Goal: Information Seeking & Learning: Find specific fact

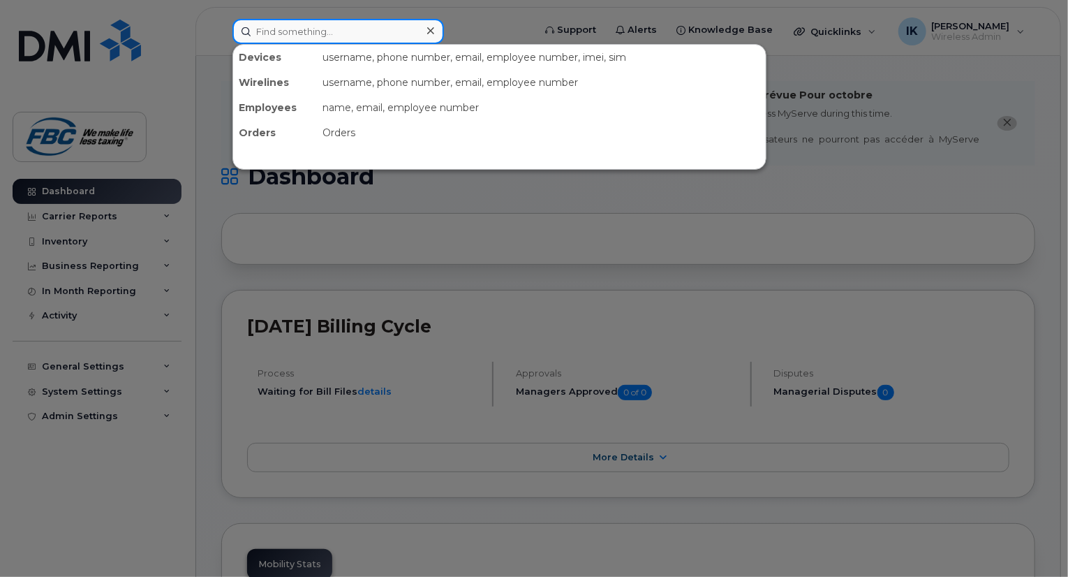
click at [327, 29] on input at bounding box center [339, 31] width 212 height 25
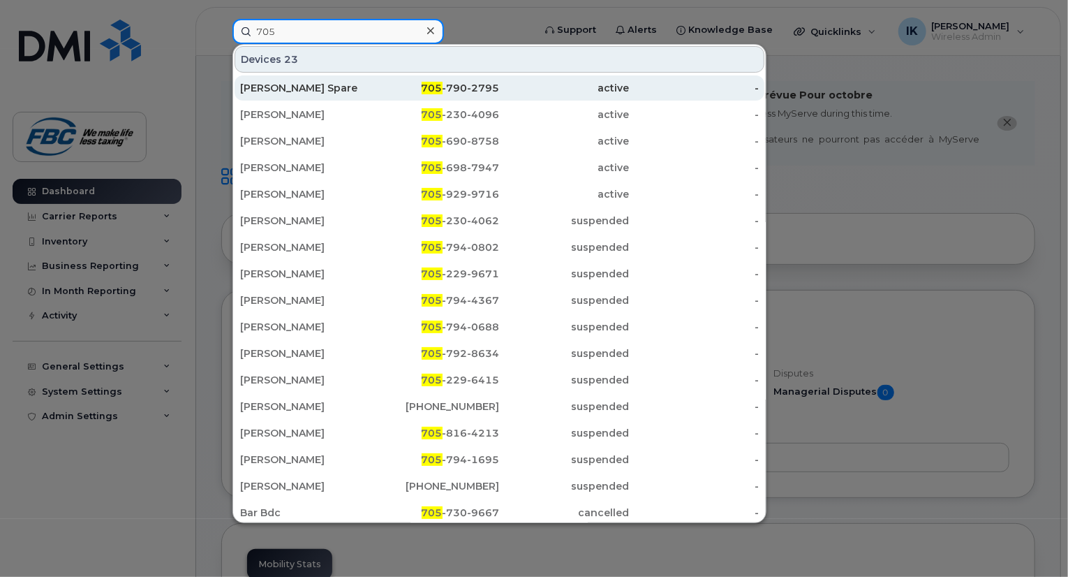
type input "705"
click at [296, 89] on div "[PERSON_NAME] Spare" at bounding box center [305, 88] width 130 height 14
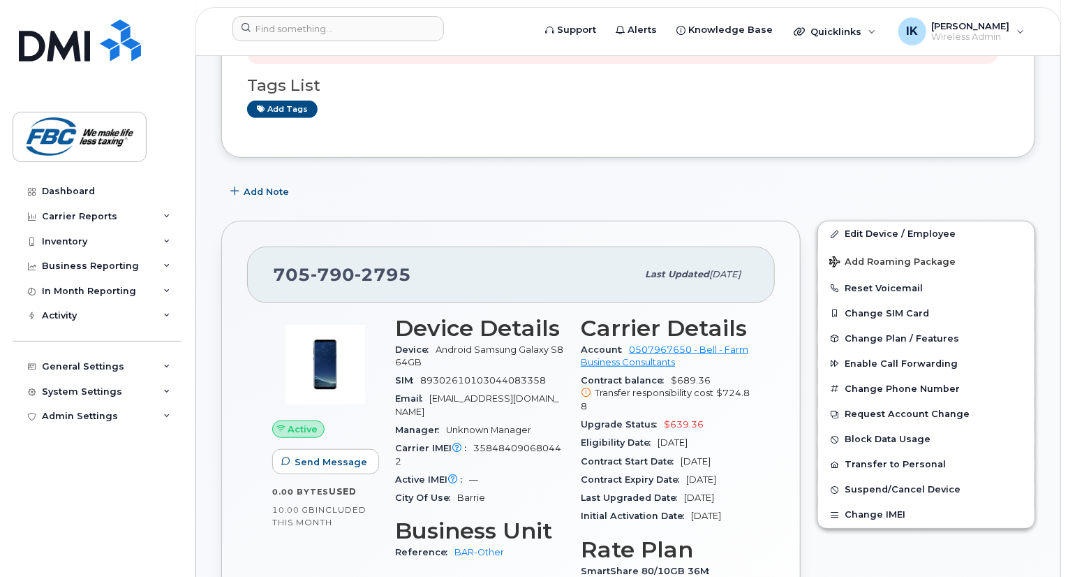
scroll to position [391, 0]
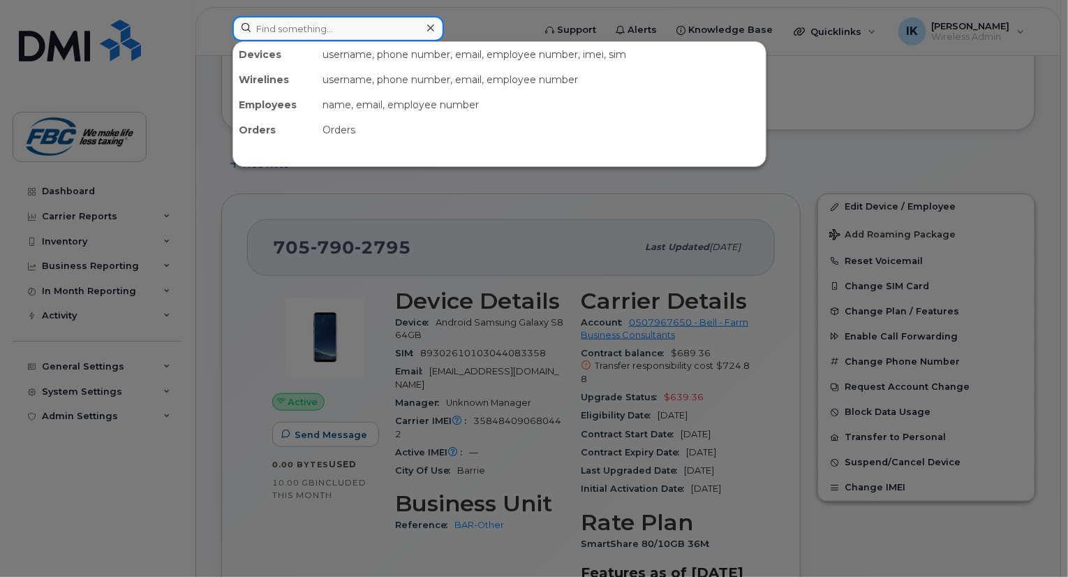
click at [300, 40] on input at bounding box center [339, 28] width 212 height 25
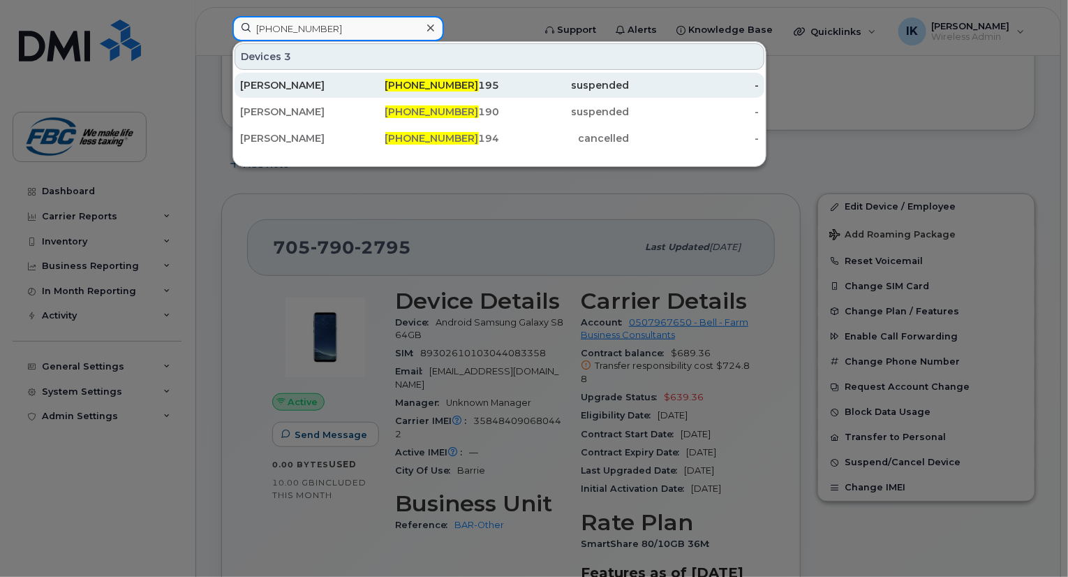
type input "[PHONE_NUMBER]"
click at [448, 84] on span "[PHONE_NUMBER]" at bounding box center [432, 85] width 94 height 13
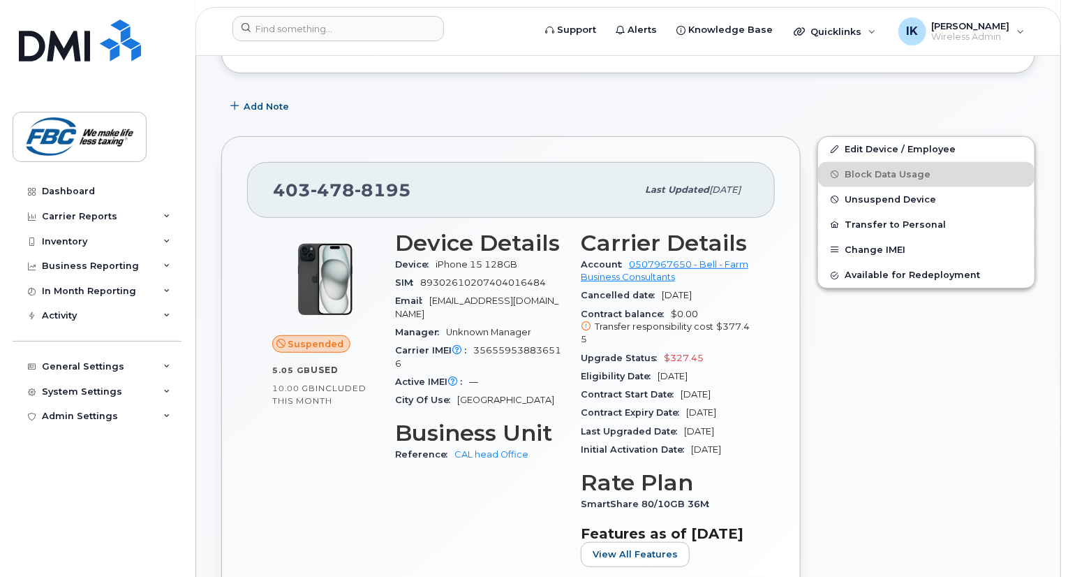
scroll to position [279, 0]
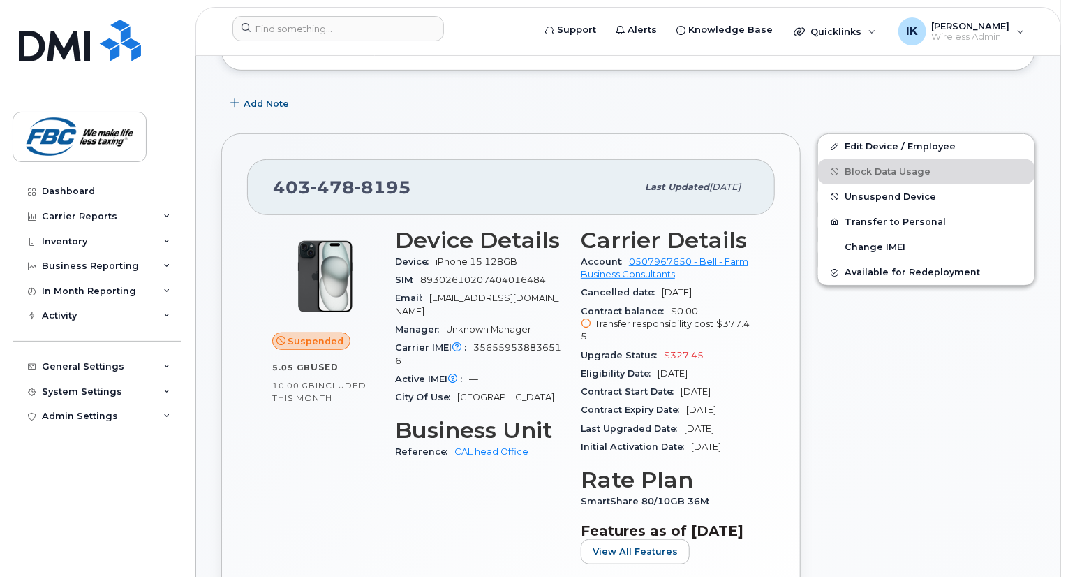
click at [662, 287] on span "Oct 09, 2025" at bounding box center [677, 292] width 30 height 10
click at [661, 350] on span "Upgrade Status" at bounding box center [622, 355] width 83 height 10
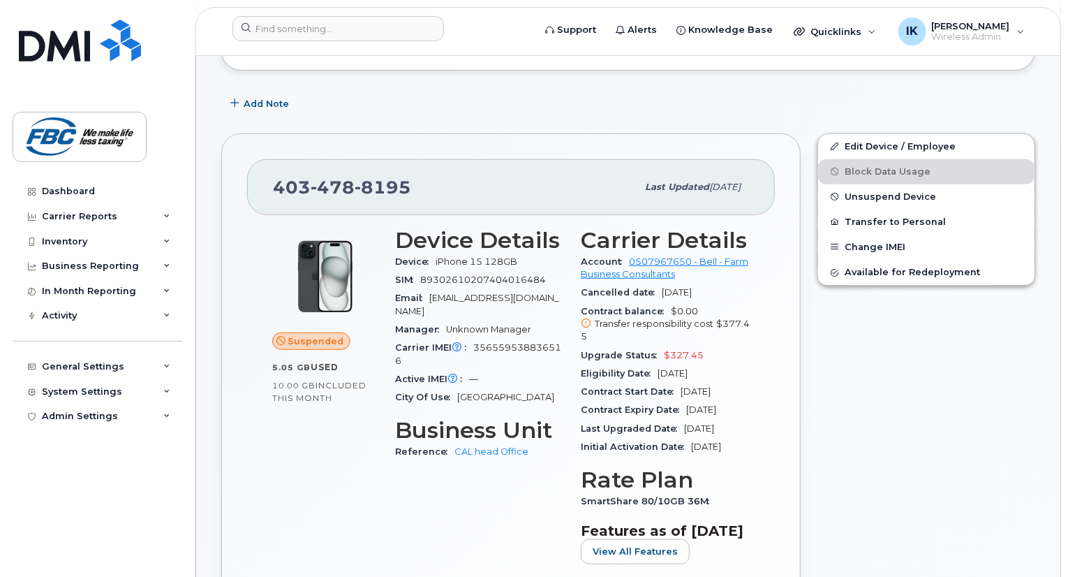
click at [662, 287] on span "Oct 09, 2025" at bounding box center [677, 292] width 30 height 10
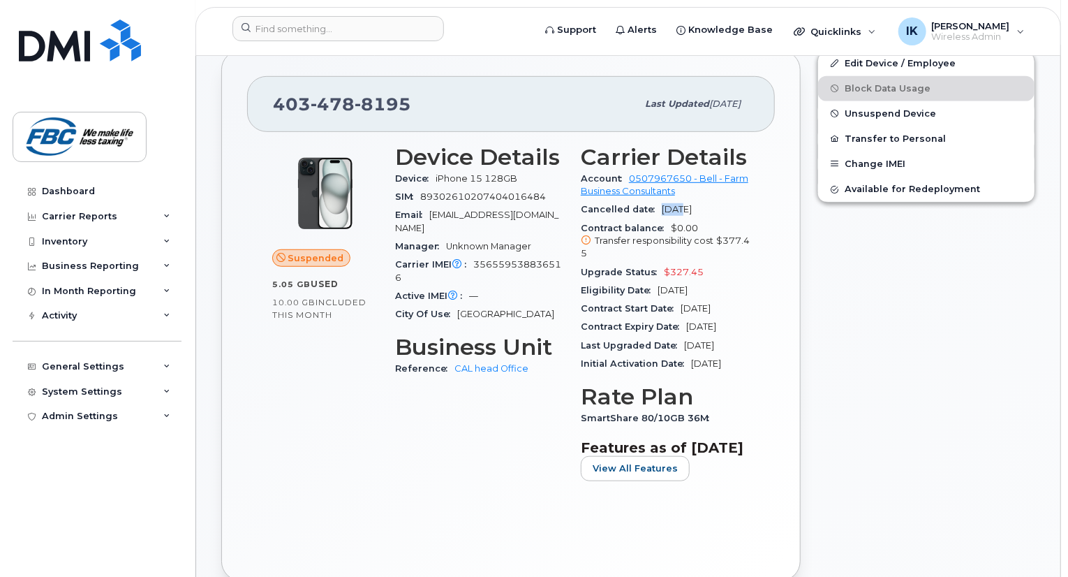
scroll to position [363, 0]
click at [600, 302] on span "Contract Start Date" at bounding box center [631, 307] width 100 height 10
click at [546, 376] on div "Device Details Device iPhone 15 128GB SIM 89302610207404016484 Email Sibbotson@…" at bounding box center [480, 317] width 186 height 364
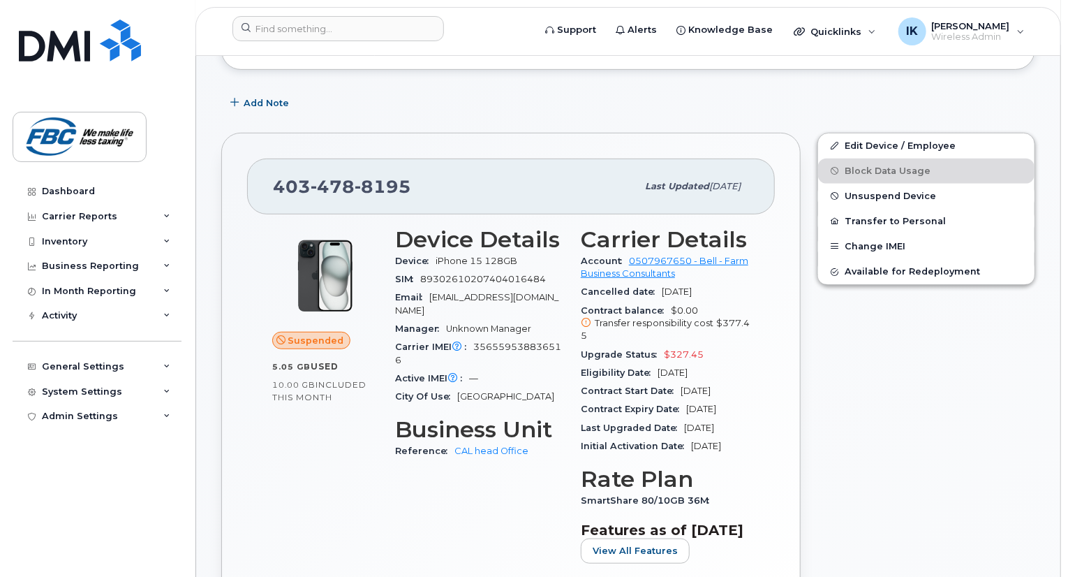
scroll to position [307, 0]
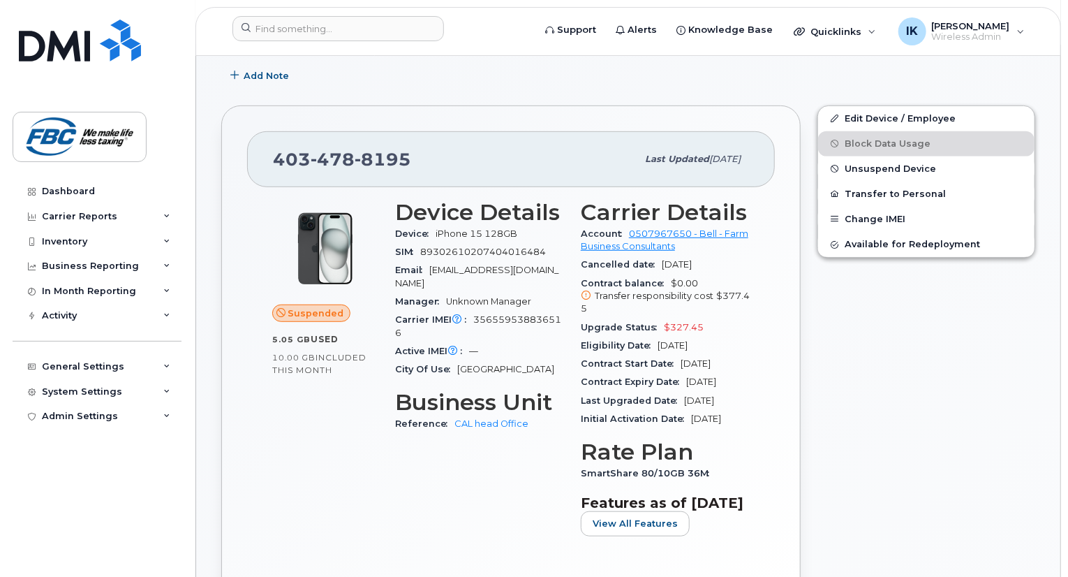
click at [401, 154] on span "8195" at bounding box center [383, 159] width 57 height 21
